Goal: Task Accomplishment & Management: Complete application form

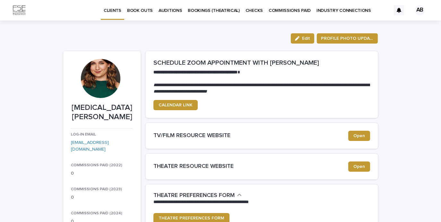
click at [147, 7] on p "BOOK OUTS" at bounding box center [140, 6] width 26 height 13
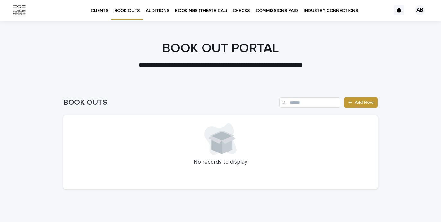
click at [98, 8] on p "CLIENTS" at bounding box center [100, 6] width 18 height 13
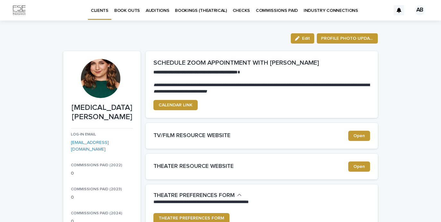
click at [102, 106] on p "[MEDICAL_DATA][PERSON_NAME]" at bounding box center [102, 112] width 62 height 19
click at [103, 85] on div at bounding box center [100, 78] width 39 height 39
click at [302, 40] on button "Edit" at bounding box center [301, 38] width 23 height 10
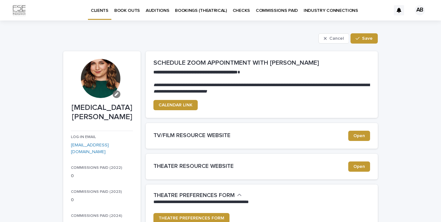
click at [119, 96] on button "button" at bounding box center [117, 94] width 8 height 8
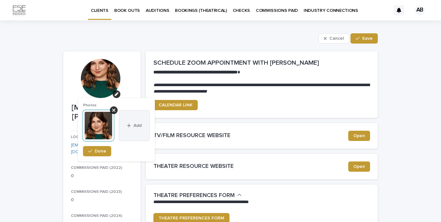
click at [132, 130] on button "Add" at bounding box center [134, 125] width 31 height 31
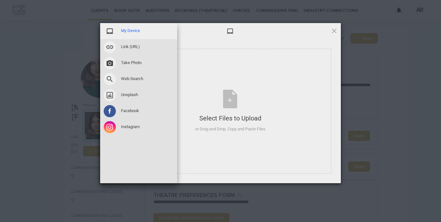
click at [136, 33] on span "My Device" at bounding box center [130, 31] width 19 height 6
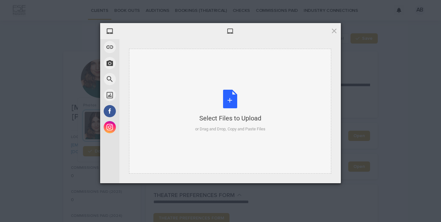
click at [236, 122] on div "Select Files to Upload" at bounding box center [230, 118] width 70 height 9
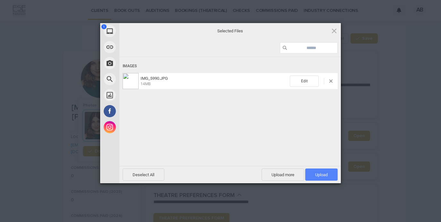
click at [320, 174] on span "Upload 1" at bounding box center [321, 175] width 13 height 5
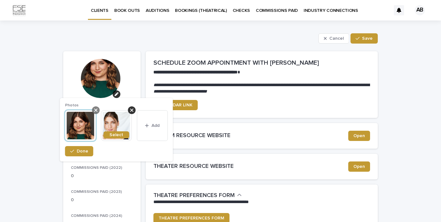
click at [95, 112] on icon at bounding box center [95, 110] width 3 height 5
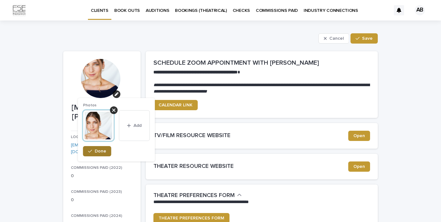
click at [97, 152] on span "Done" at bounding box center [101, 151] width 12 height 4
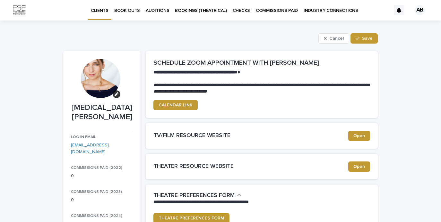
click at [128, 13] on p "BOOK OUTS" at bounding box center [127, 6] width 26 height 13
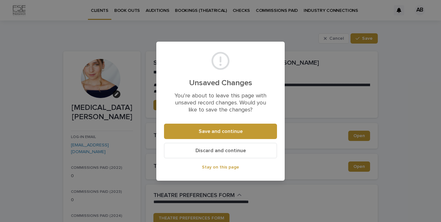
click at [188, 133] on button "Save and continue" at bounding box center [220, 131] width 113 height 15
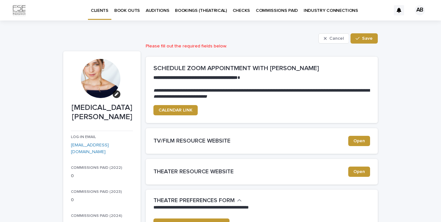
click at [124, 9] on p "BOOK OUTS" at bounding box center [127, 6] width 26 height 13
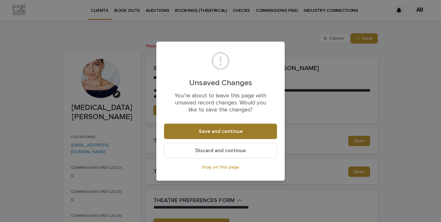
click at [215, 137] on button "Save and continue" at bounding box center [220, 131] width 113 height 15
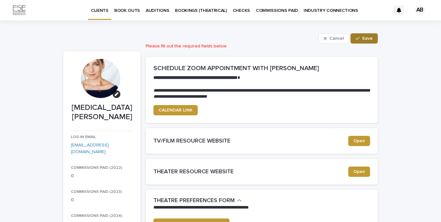
click at [369, 41] on button "Save" at bounding box center [363, 38] width 27 height 10
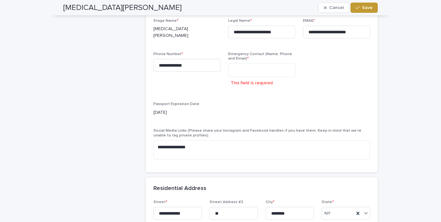
scroll to position [543, 0]
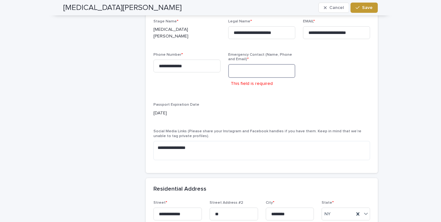
click at [286, 64] on textarea at bounding box center [261, 71] width 67 height 14
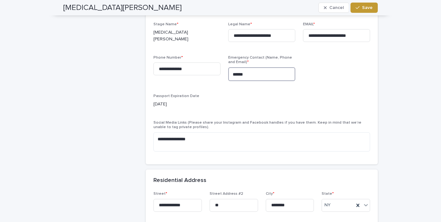
scroll to position [534, 0]
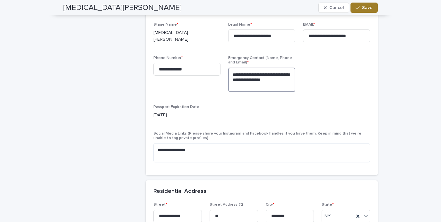
type textarea "**********"
click at [364, 13] on button "Save" at bounding box center [363, 8] width 27 height 10
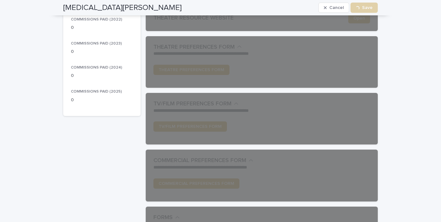
scroll to position [0, 0]
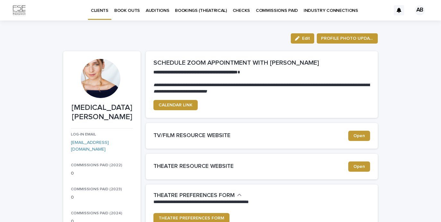
click at [128, 11] on p "BOOK OUTS" at bounding box center [127, 6] width 26 height 13
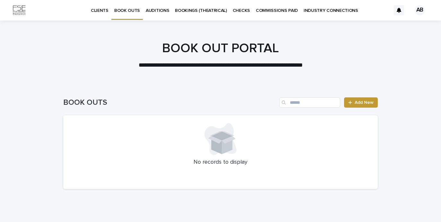
scroll to position [22, 0]
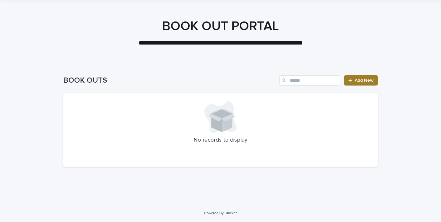
click at [368, 80] on span "Add New" at bounding box center [363, 80] width 19 height 4
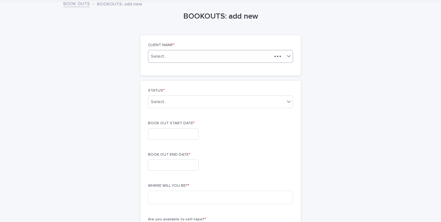
click at [252, 57] on div "Select..." at bounding box center [209, 57] width 123 height 8
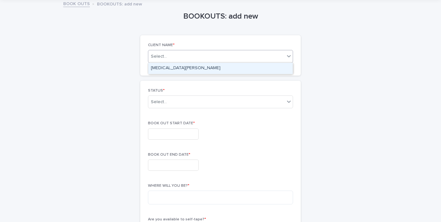
click at [271, 69] on div "[MEDICAL_DATA][PERSON_NAME]" at bounding box center [220, 68] width 144 height 11
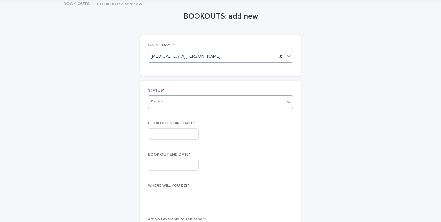
click at [241, 105] on div "Select..." at bounding box center [216, 102] width 136 height 11
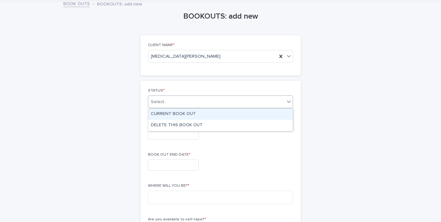
click at [205, 115] on div "CURRENT BOOK OUT" at bounding box center [220, 114] width 144 height 11
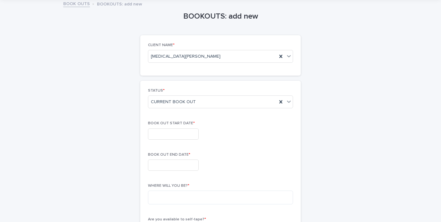
click at [171, 140] on div "BOOK OUT START DATE *" at bounding box center [220, 132] width 145 height 23
click at [171, 138] on input "text" at bounding box center [173, 134] width 51 height 11
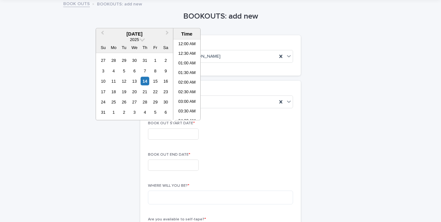
scroll to position [128, 0]
click at [167, 31] on span "Next Month" at bounding box center [167, 33] width 0 height 9
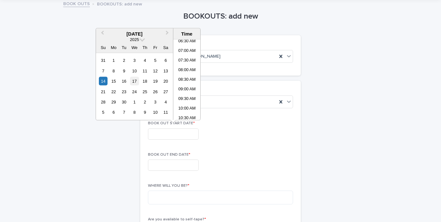
click at [136, 82] on div "17" at bounding box center [134, 81] width 9 height 9
drag, startPoint x: 156, startPoint y: 82, endPoint x: 168, endPoint y: 80, distance: 12.7
click at [168, 80] on div "14 15 16 17 18 19 20" at bounding box center [134, 81] width 73 height 10
click at [168, 80] on div "20" at bounding box center [165, 81] width 9 height 9
click at [136, 81] on div "17" at bounding box center [134, 81] width 9 height 9
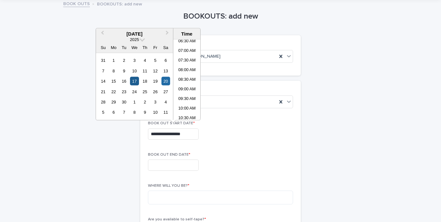
type input "**********"
click at [166, 168] on input "text" at bounding box center [173, 165] width 51 height 11
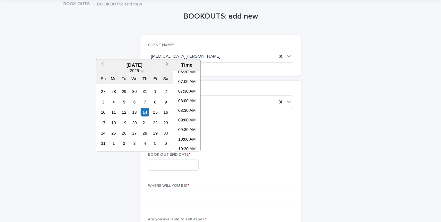
click at [169, 67] on button "Next Month" at bounding box center [168, 65] width 10 height 10
click at [164, 115] on div "20" at bounding box center [165, 112] width 9 height 9
type input "**********"
click at [242, 166] on div "**********" at bounding box center [220, 165] width 145 height 11
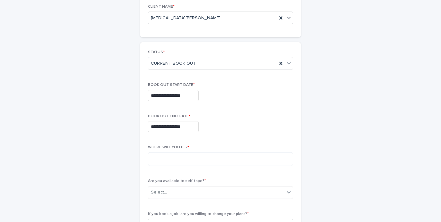
scroll to position [67, 0]
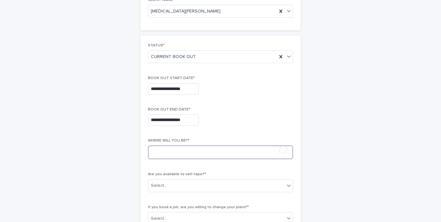
click at [228, 154] on textarea "To enrich screen reader interactions, please activate Accessibility in Grammarl…" at bounding box center [220, 153] width 145 height 14
type textarea "*******"
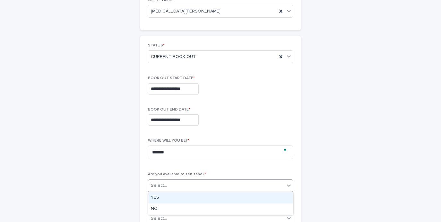
click at [233, 186] on div "Select..." at bounding box center [216, 186] width 136 height 11
click at [213, 198] on div "YES" at bounding box center [220, 197] width 144 height 11
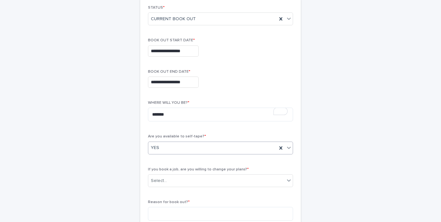
scroll to position [110, 0]
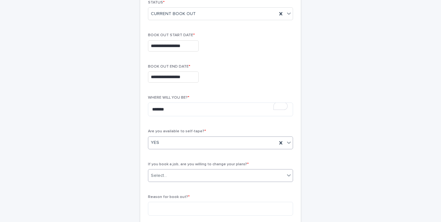
click at [213, 176] on div "Select..." at bounding box center [216, 176] width 136 height 11
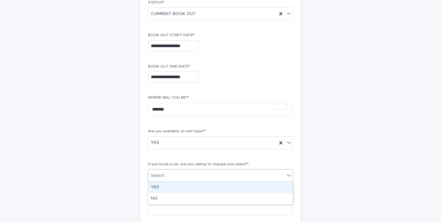
click at [205, 189] on div "YES" at bounding box center [220, 187] width 144 height 11
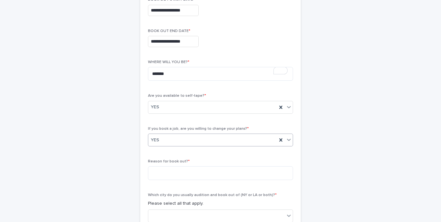
scroll to position [158, 0]
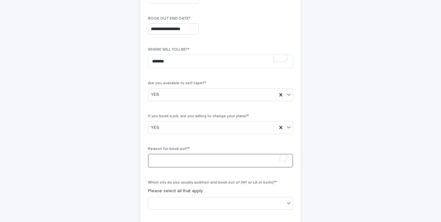
click at [194, 162] on textarea "To enrich screen reader interactions, please activate Accessibility in Grammarl…" at bounding box center [220, 161] width 145 height 14
click at [152, 161] on textarea "********" at bounding box center [220, 161] width 145 height 14
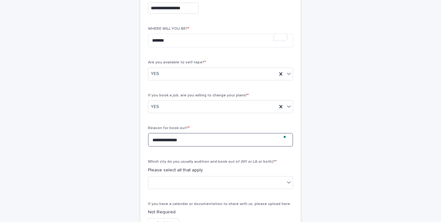
scroll to position [180, 0]
type textarea "**********"
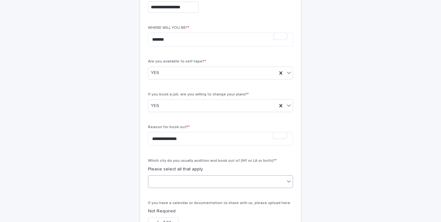
click at [181, 184] on div at bounding box center [216, 181] width 136 height 11
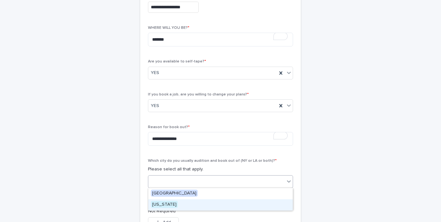
click at [168, 205] on span "[US_STATE]" at bounding box center [164, 204] width 27 height 7
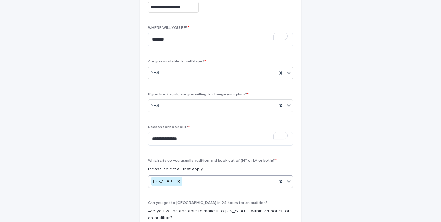
scroll to position [257, 0]
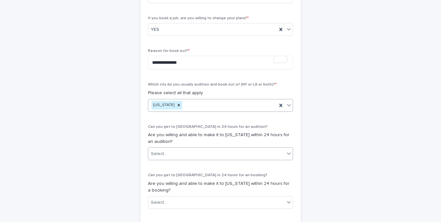
click at [197, 154] on div "Select..." at bounding box center [216, 154] width 136 height 11
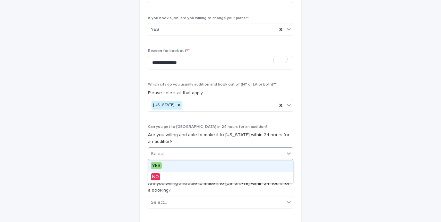
click at [189, 166] on div "YES" at bounding box center [220, 166] width 144 height 11
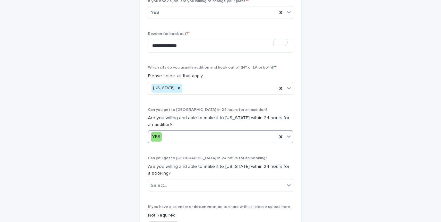
scroll to position [278, 0]
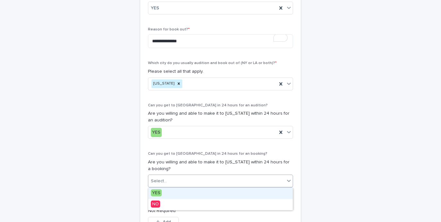
click at [188, 177] on div "Select..." at bounding box center [216, 181] width 136 height 11
click at [180, 191] on div "YES" at bounding box center [220, 193] width 144 height 11
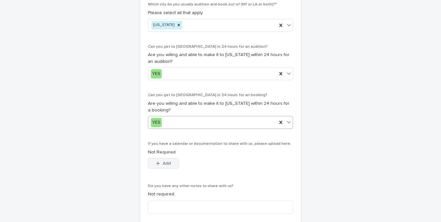
scroll to position [367, 0]
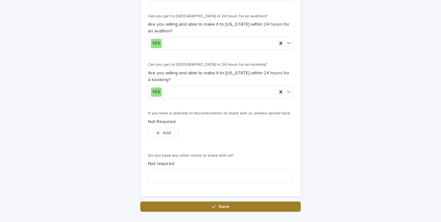
click at [167, 206] on button "Save" at bounding box center [220, 207] width 160 height 10
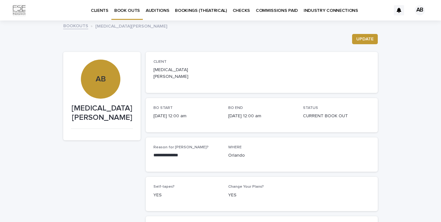
click at [93, 14] on link "CLIENTS" at bounding box center [99, 10] width 23 height 20
